Goal: Information Seeking & Learning: Learn about a topic

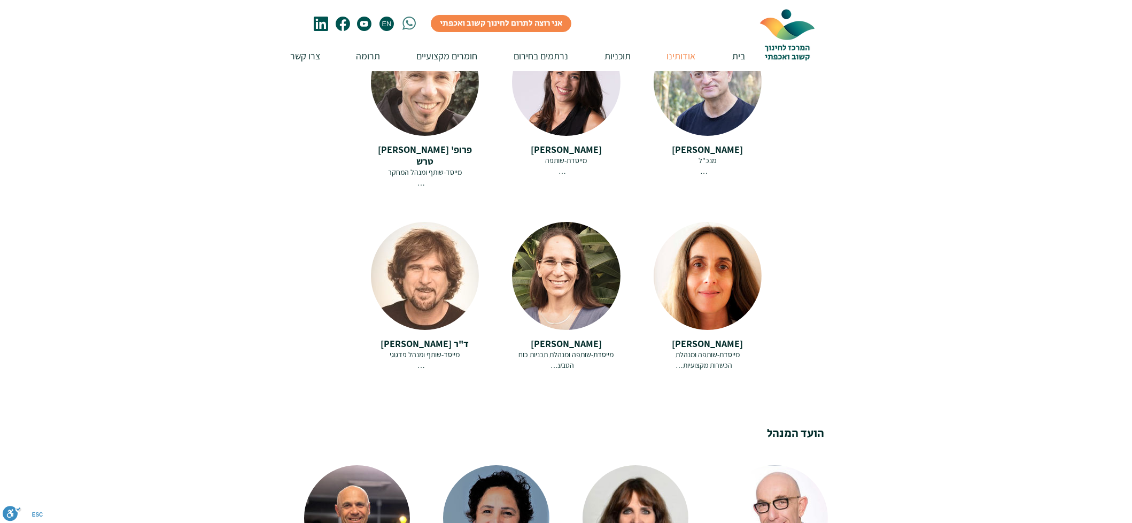
scroll to position [356, 0]
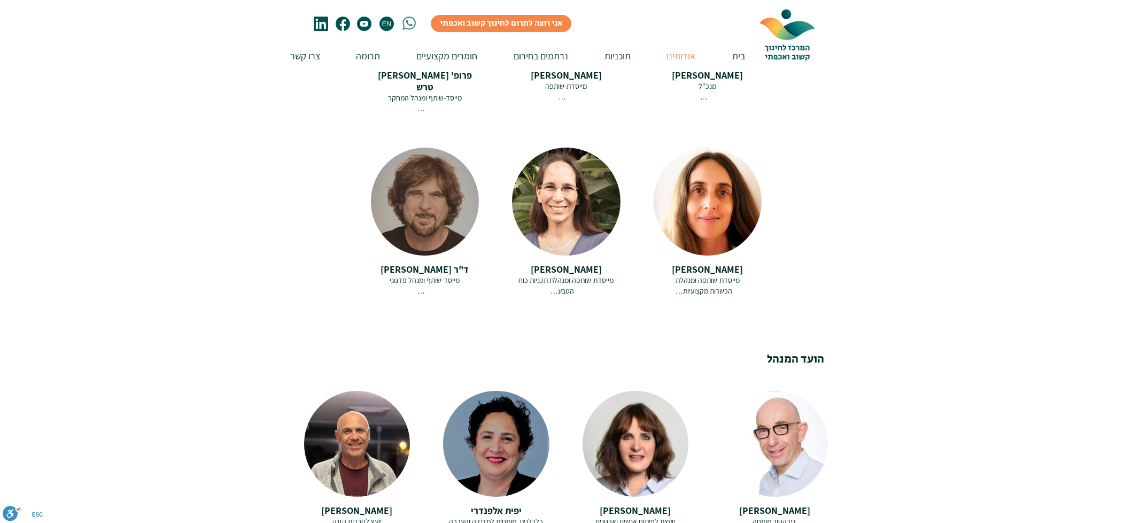
click at [407, 196] on div at bounding box center [425, 201] width 108 height 108
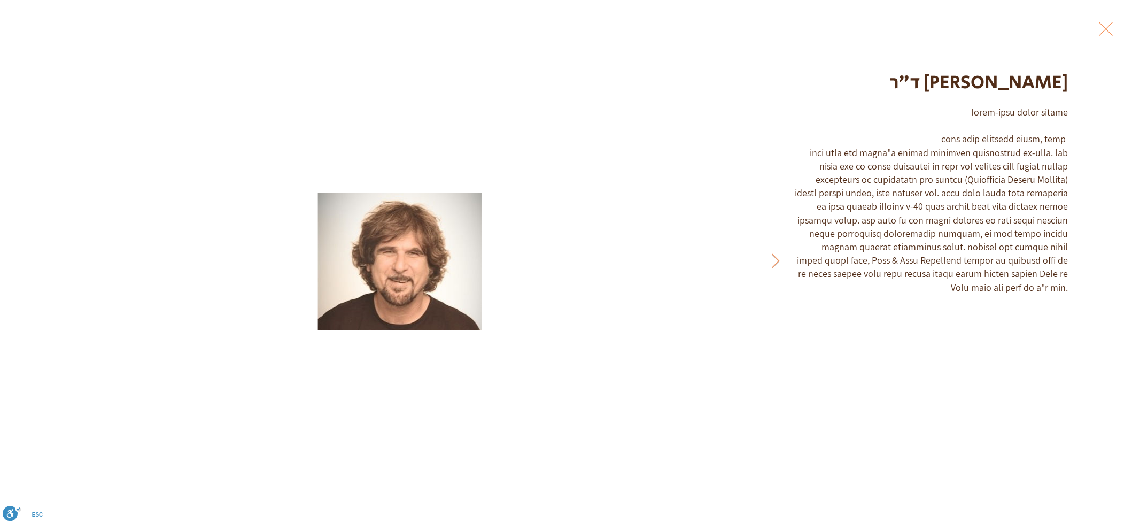
click at [712, 135] on div "Gallery item, detailed view" at bounding box center [399, 262] width 703 height 444
click at [1109, 29] on button "Exit expand mode" at bounding box center [1105, 28] width 20 height 24
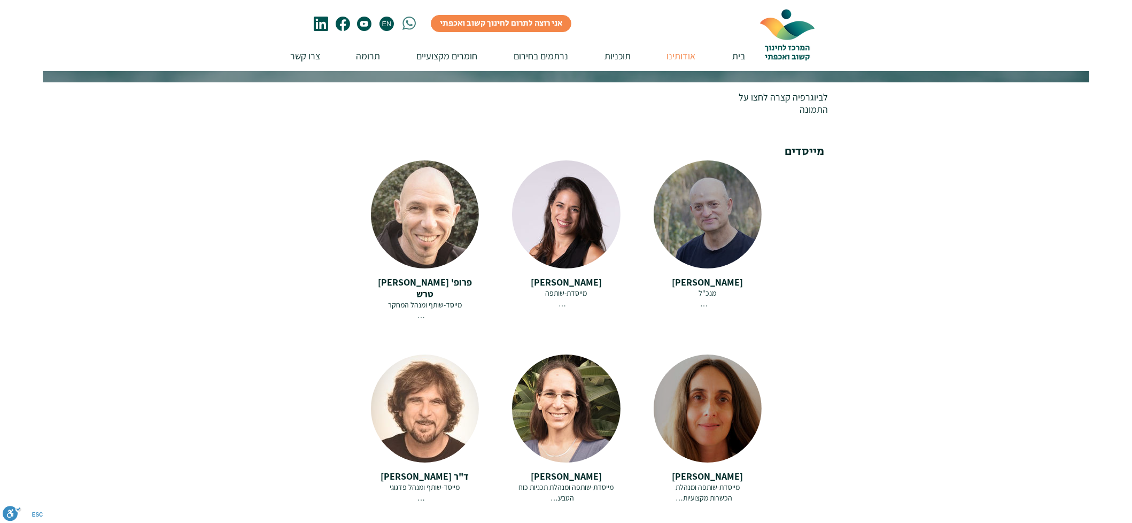
scroll to position [143, 0]
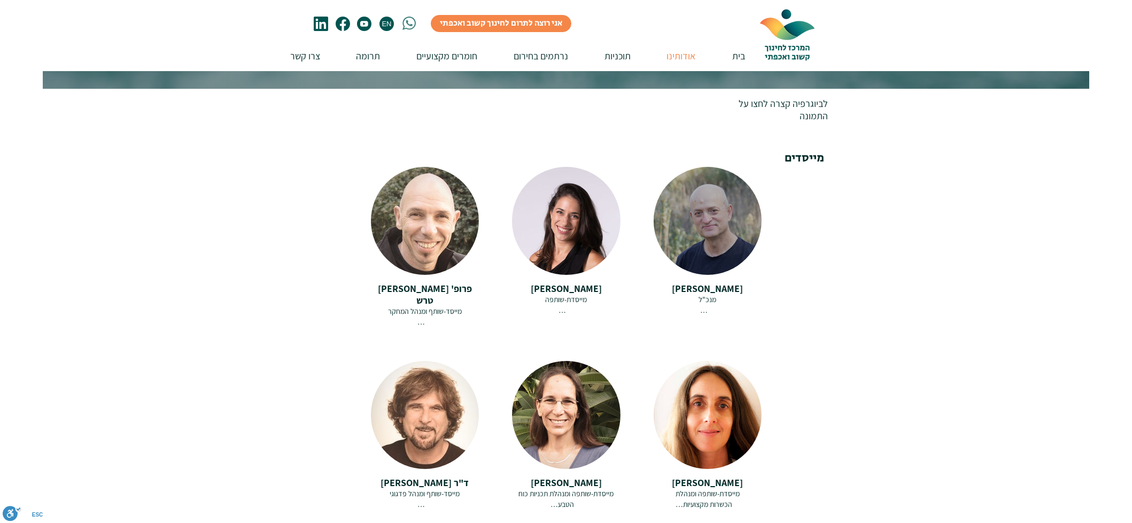
click at [707, 184] on div at bounding box center [708, 221] width 108 height 108
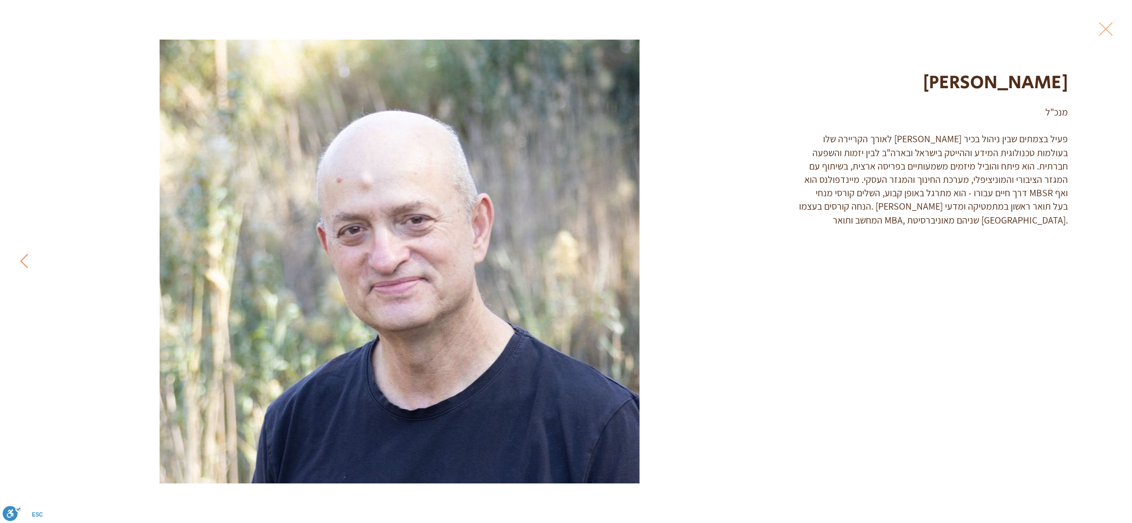
click at [1111, 32] on button "Exit expand mode" at bounding box center [1105, 28] width 20 height 24
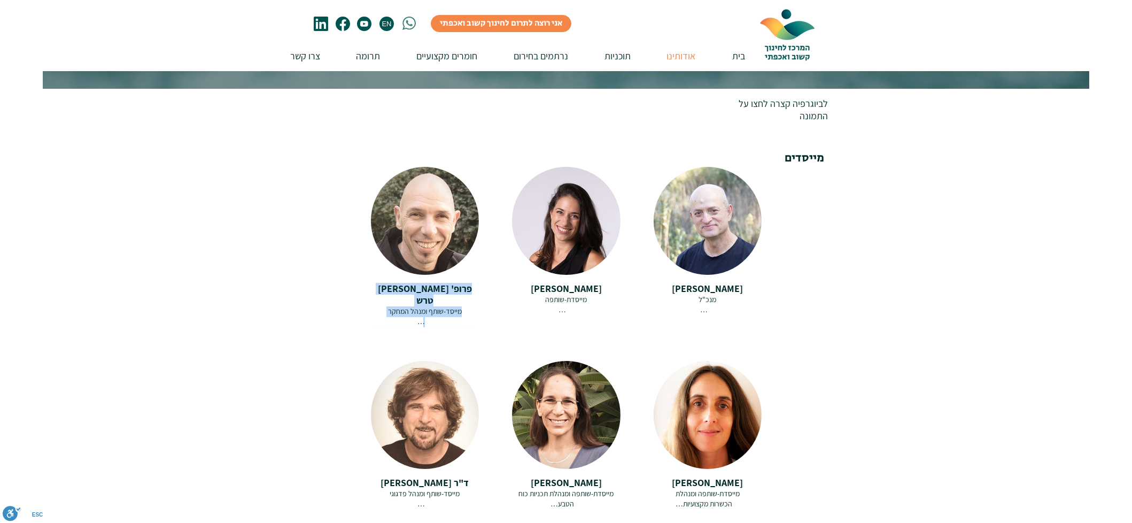
click at [462, 327] on div "[PERSON_NAME] מנכ"ל לאורך הקריירה שלו רוני פעיל בצמתים שבין ניהול בכיר בעולמות …" at bounding box center [566, 344] width 391 height 355
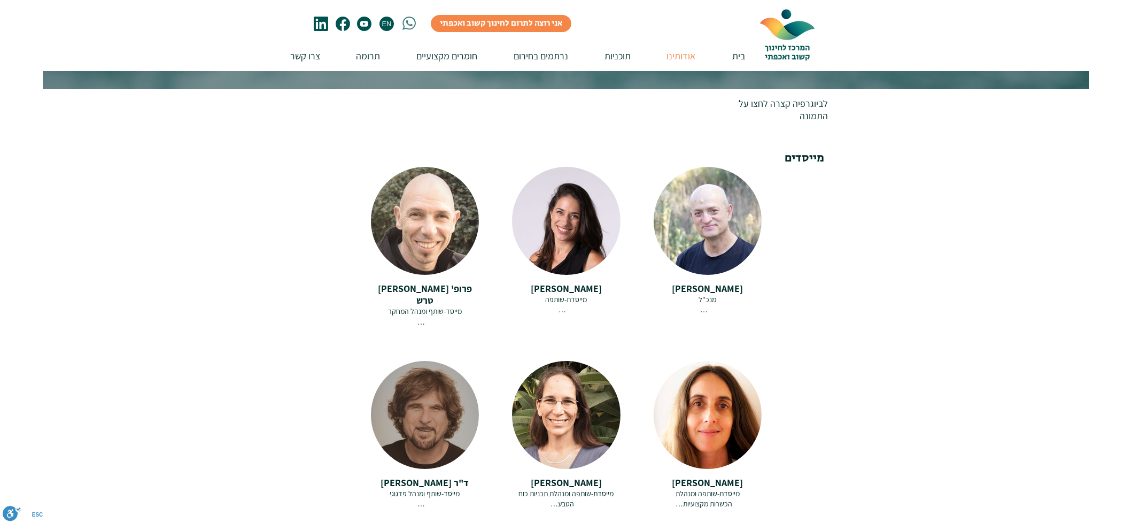
click at [426, 393] on div at bounding box center [425, 415] width 108 height 108
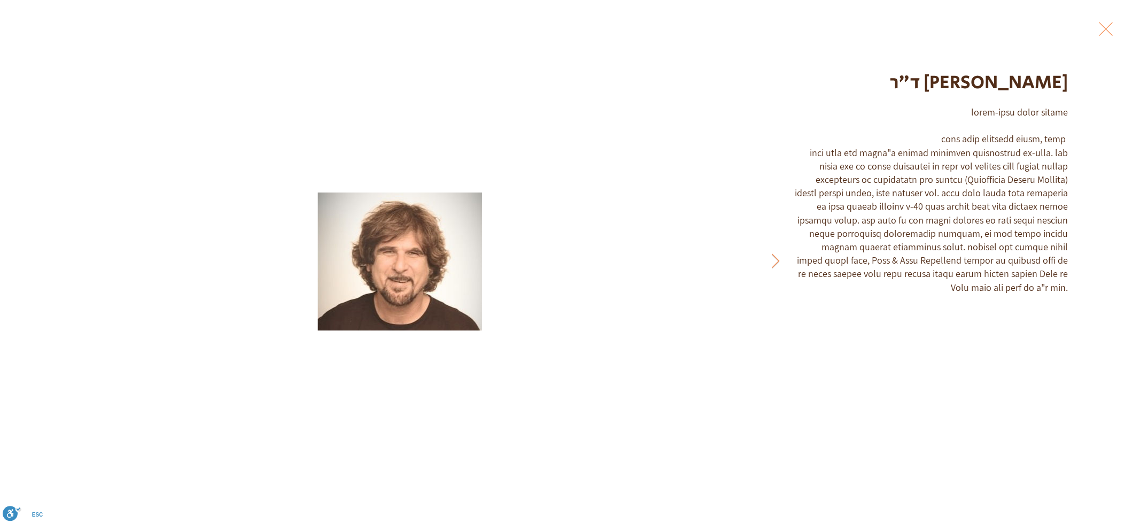
click at [1106, 28] on button "Exit expand mode" at bounding box center [1105, 28] width 20 height 24
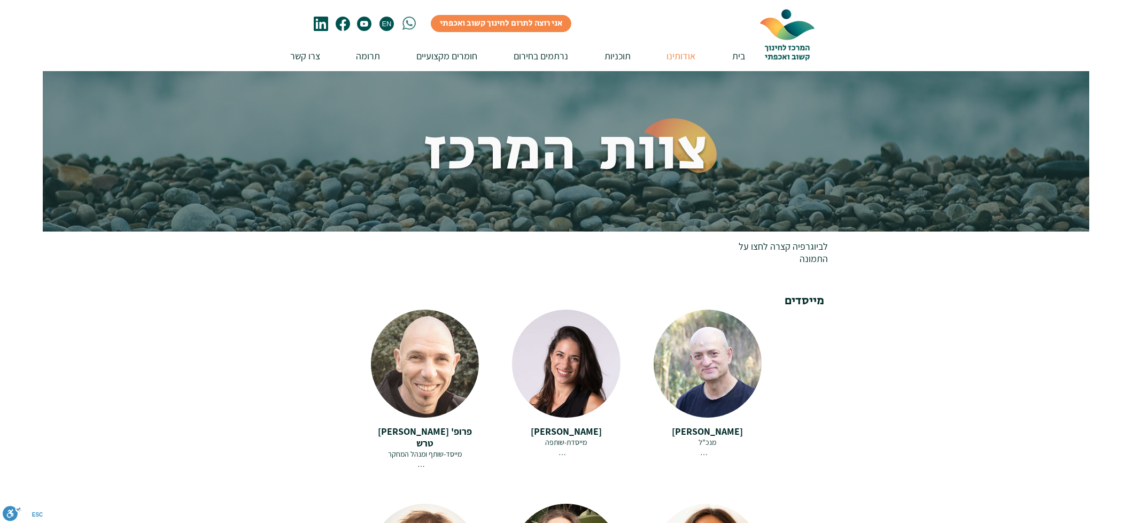
scroll to position [143, 0]
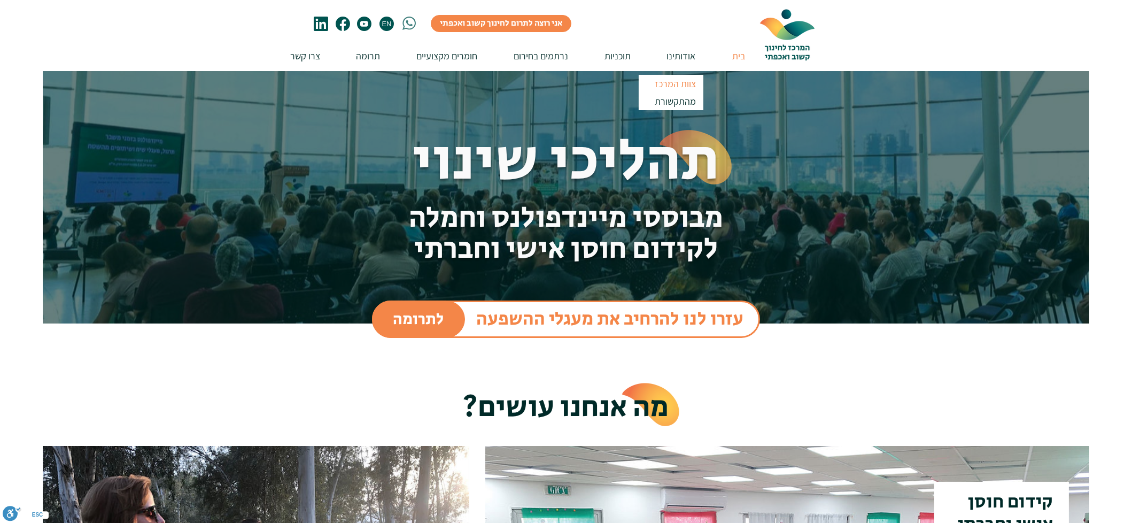
click at [680, 84] on p "צוות המרכז" at bounding box center [675, 84] width 51 height 18
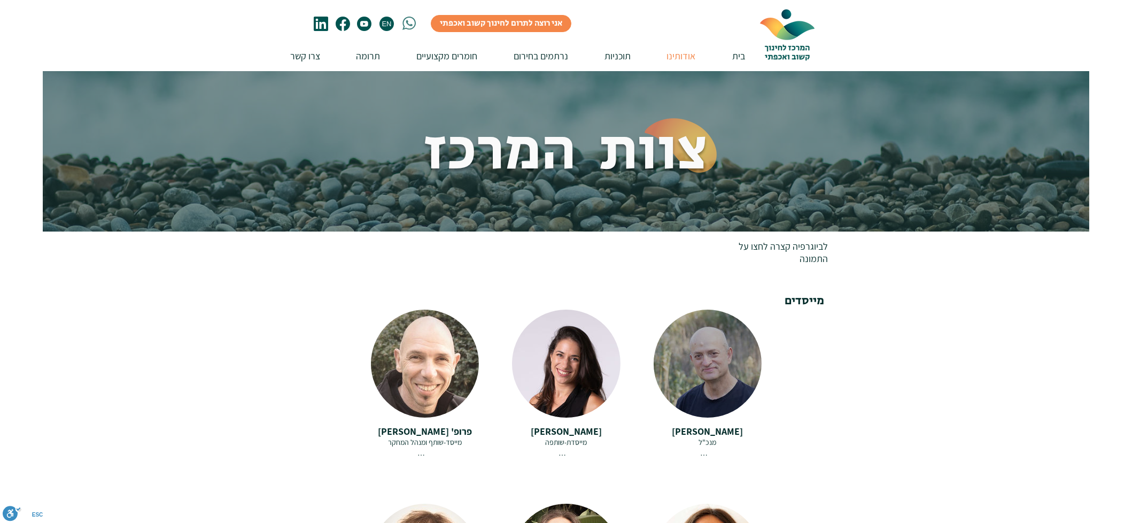
click at [720, 346] on div at bounding box center [708, 363] width 108 height 108
